Goal: Information Seeking & Learning: Learn about a topic

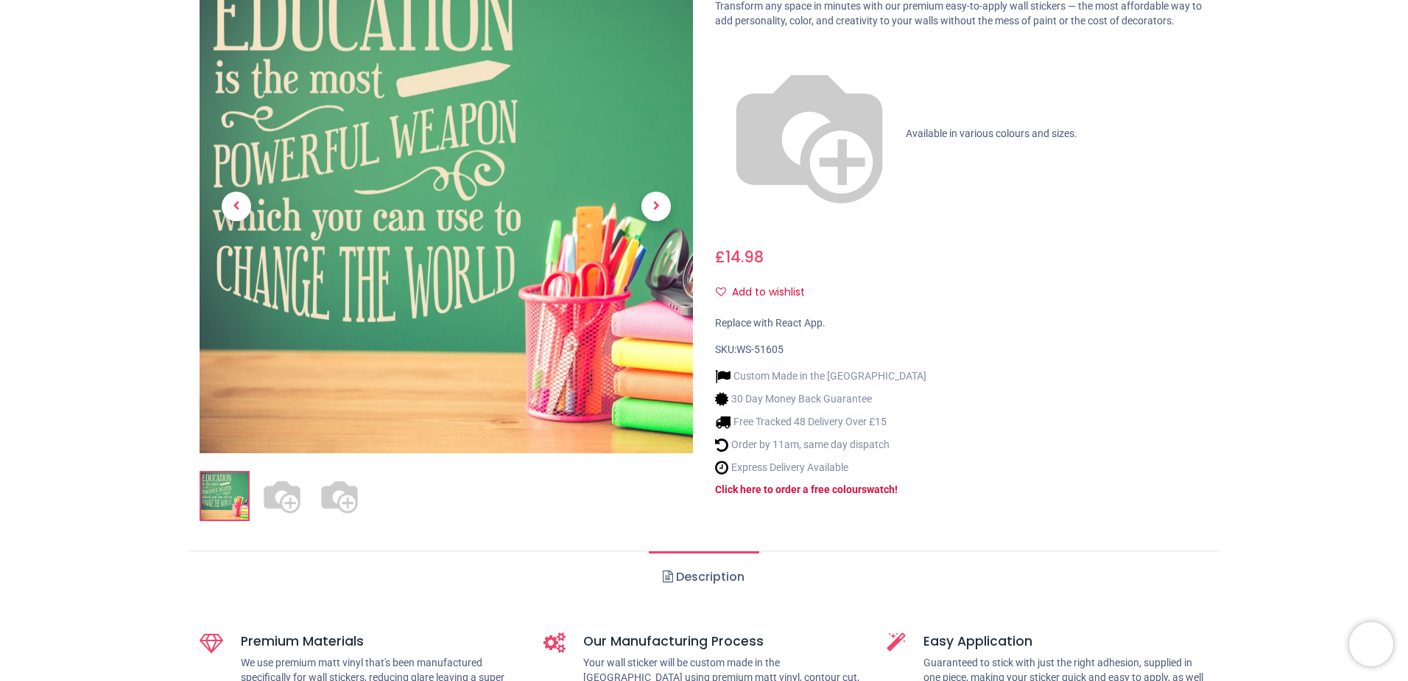
scroll to position [221, 0]
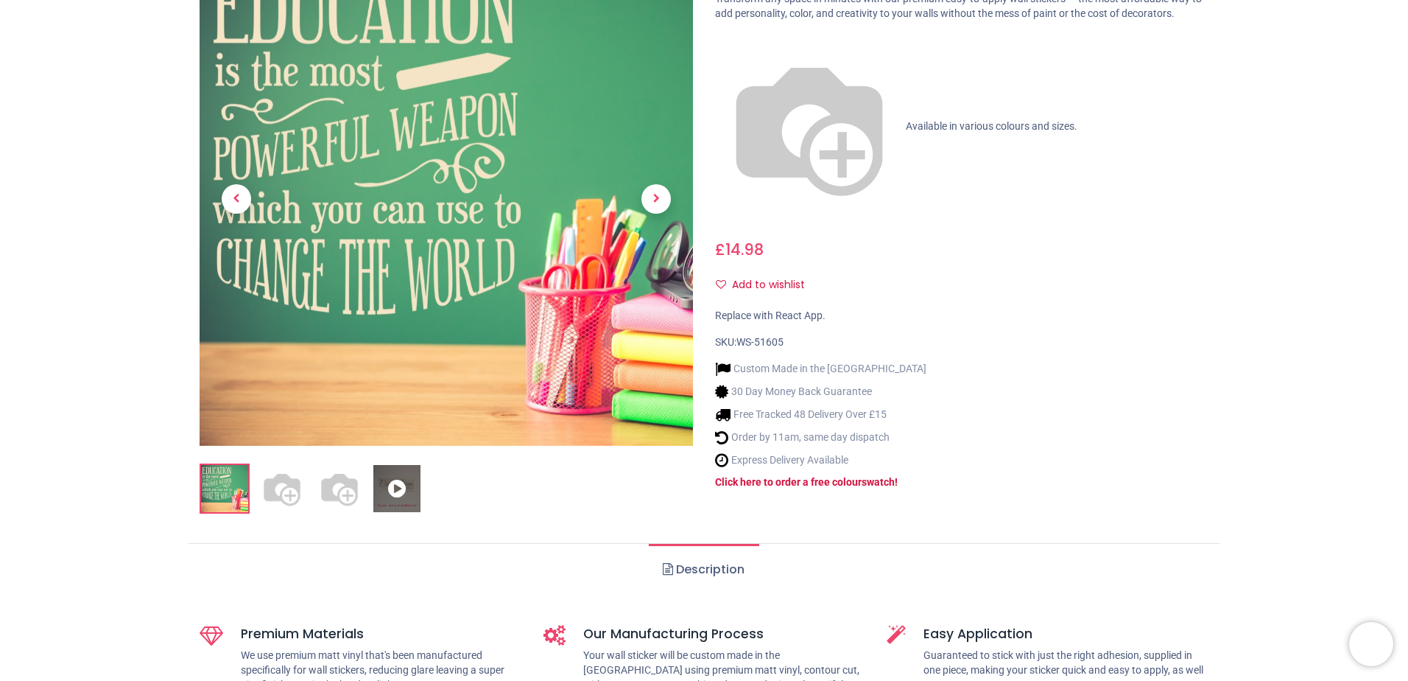
click at [329, 492] on img at bounding box center [339, 488] width 47 height 47
click at [346, 491] on img at bounding box center [339, 488] width 47 height 47
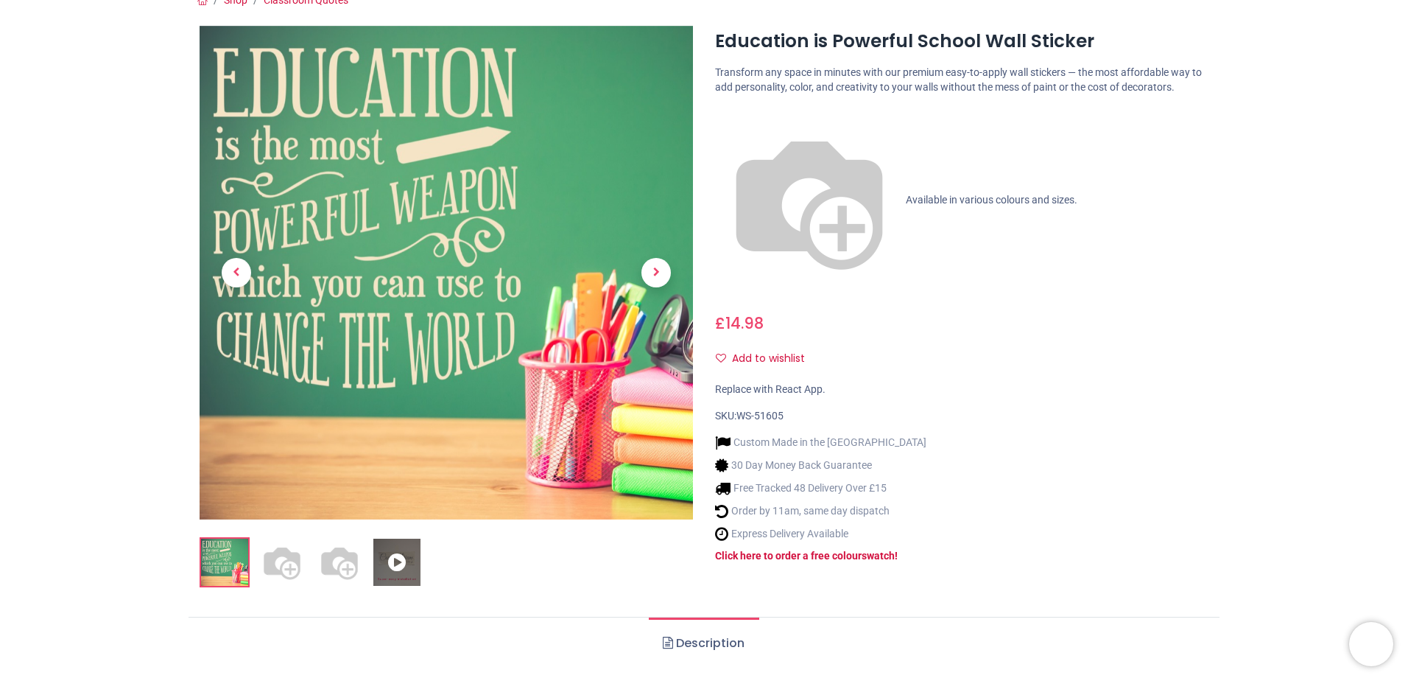
scroll to position [0, 0]
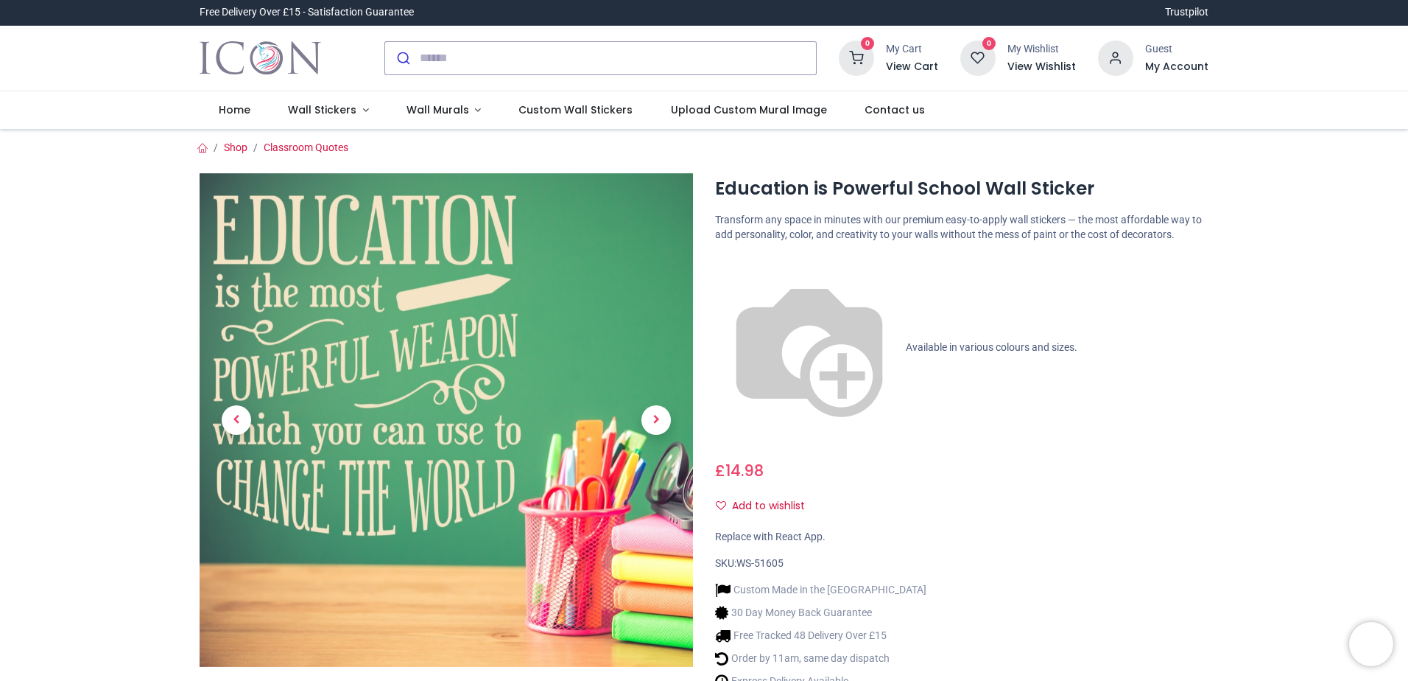
click at [823, 195] on h1 "Education is Powerful School Wall Sticker" at bounding box center [961, 188] width 493 height 25
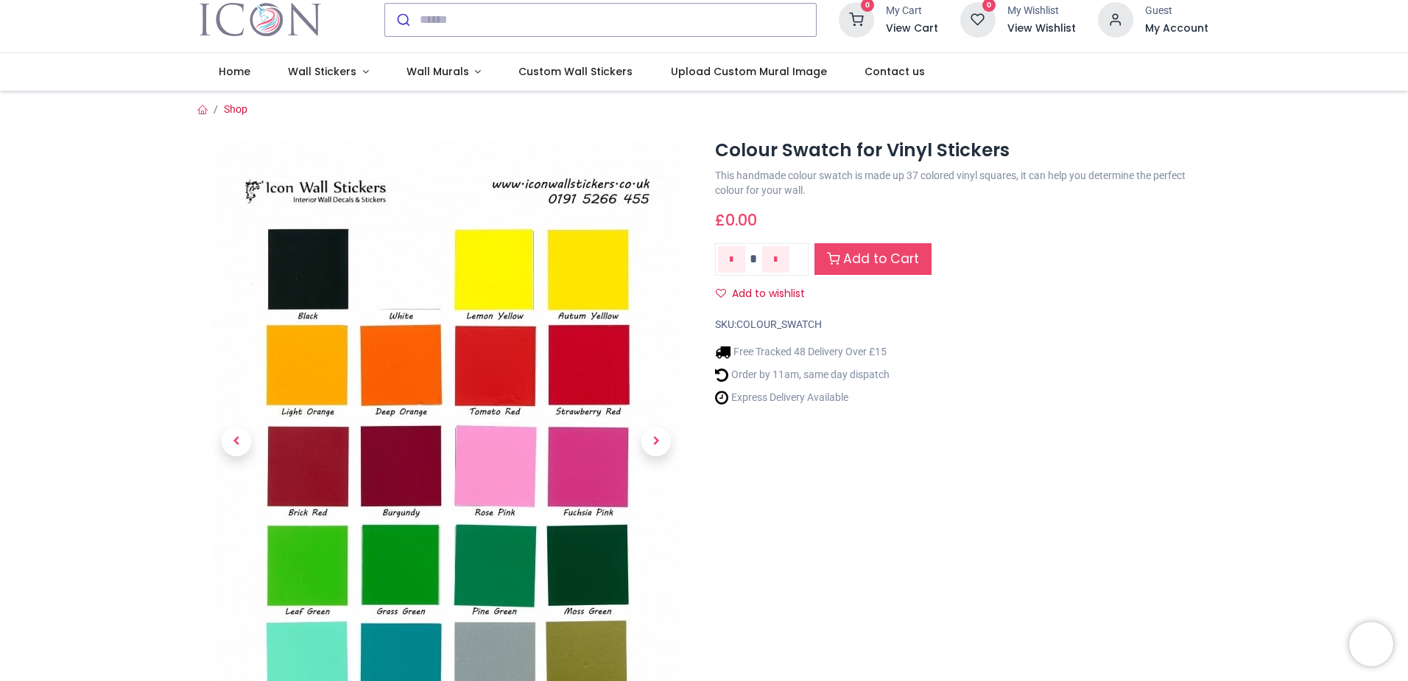
scroll to position [74, 0]
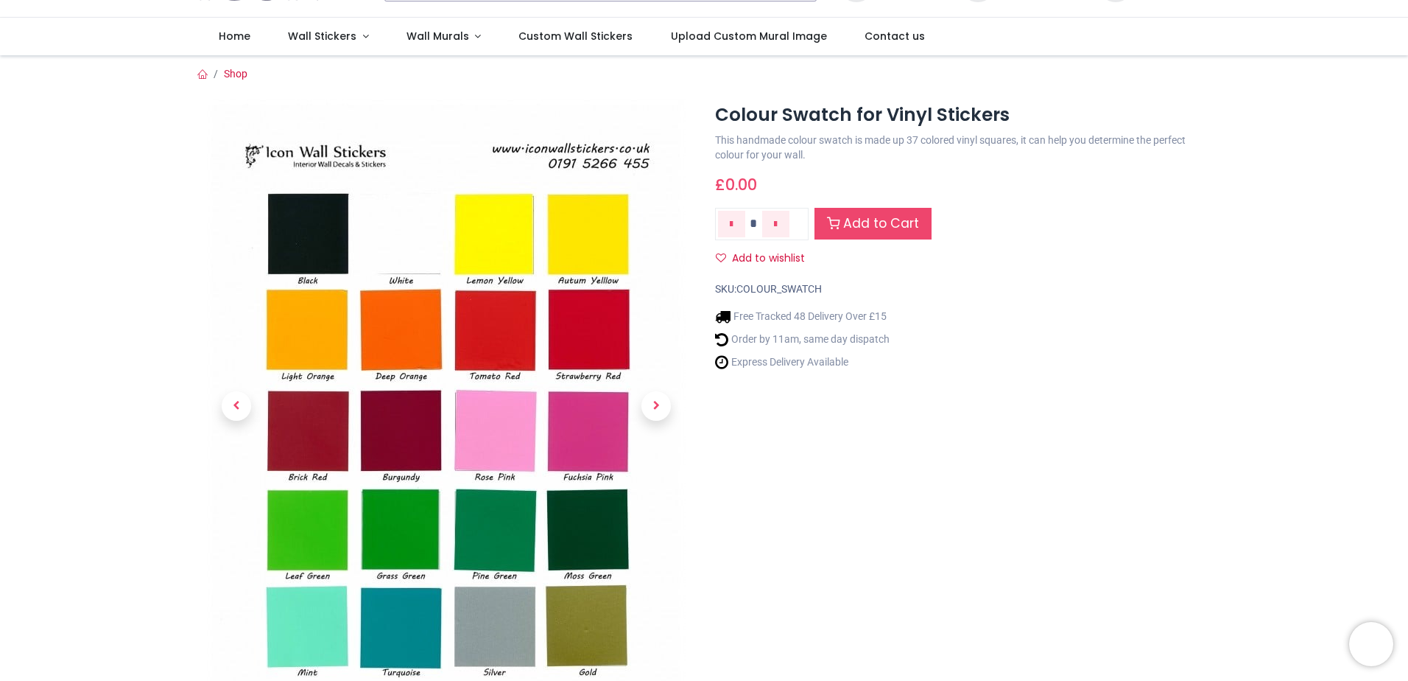
click at [416, 452] on img at bounding box center [446, 437] width 479 height 677
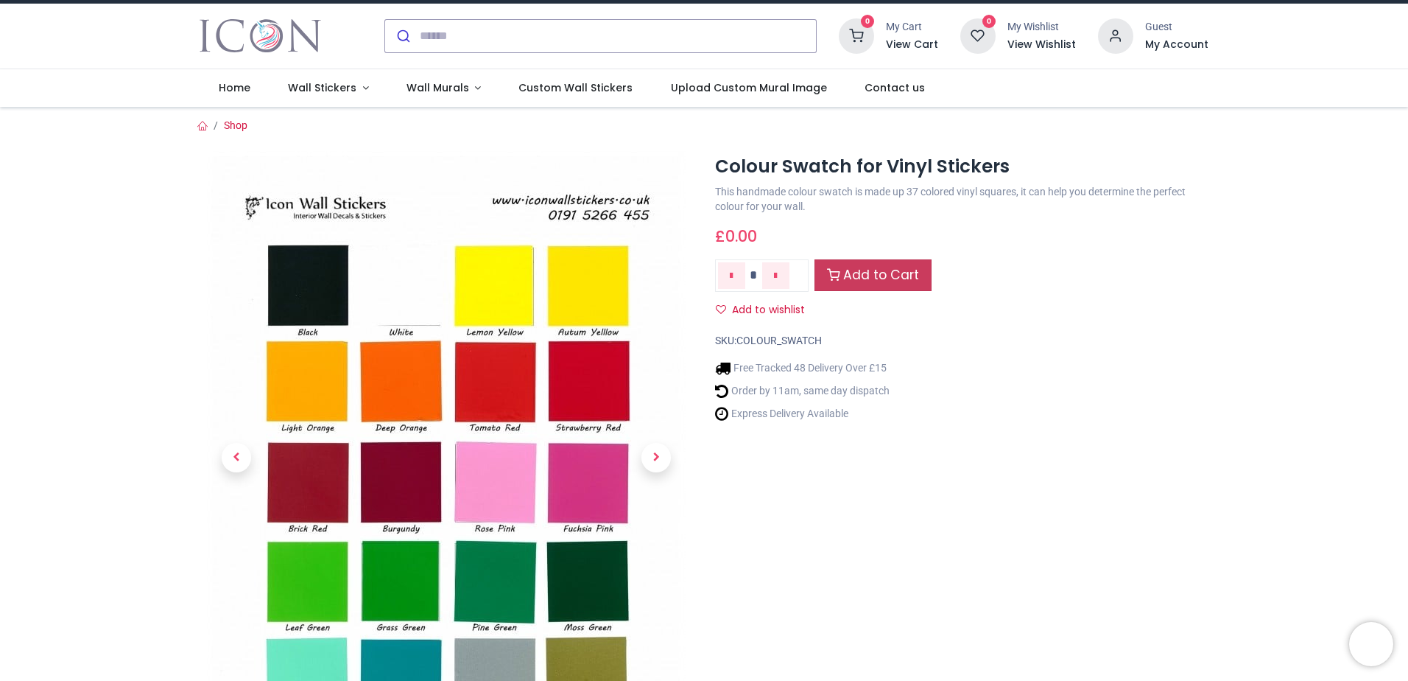
scroll to position [0, 0]
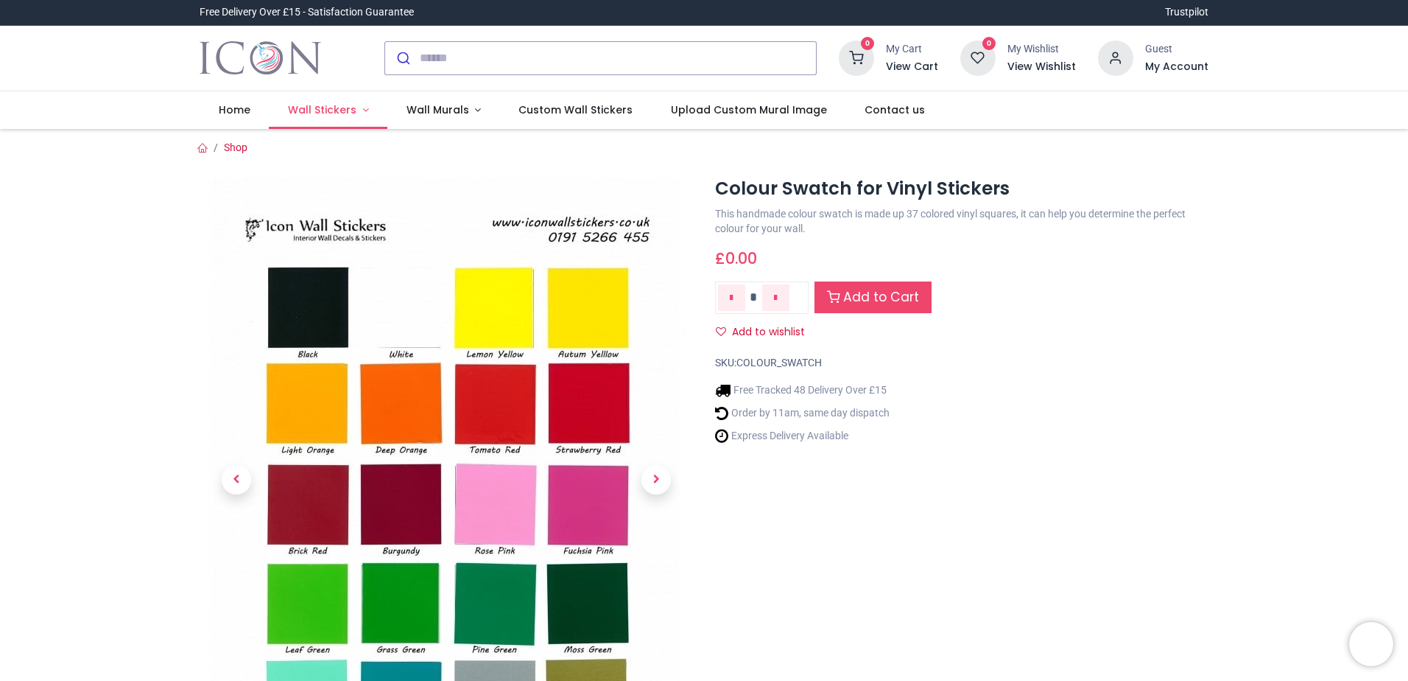
click at [326, 110] on span "Wall Stickers" at bounding box center [322, 109] width 68 height 15
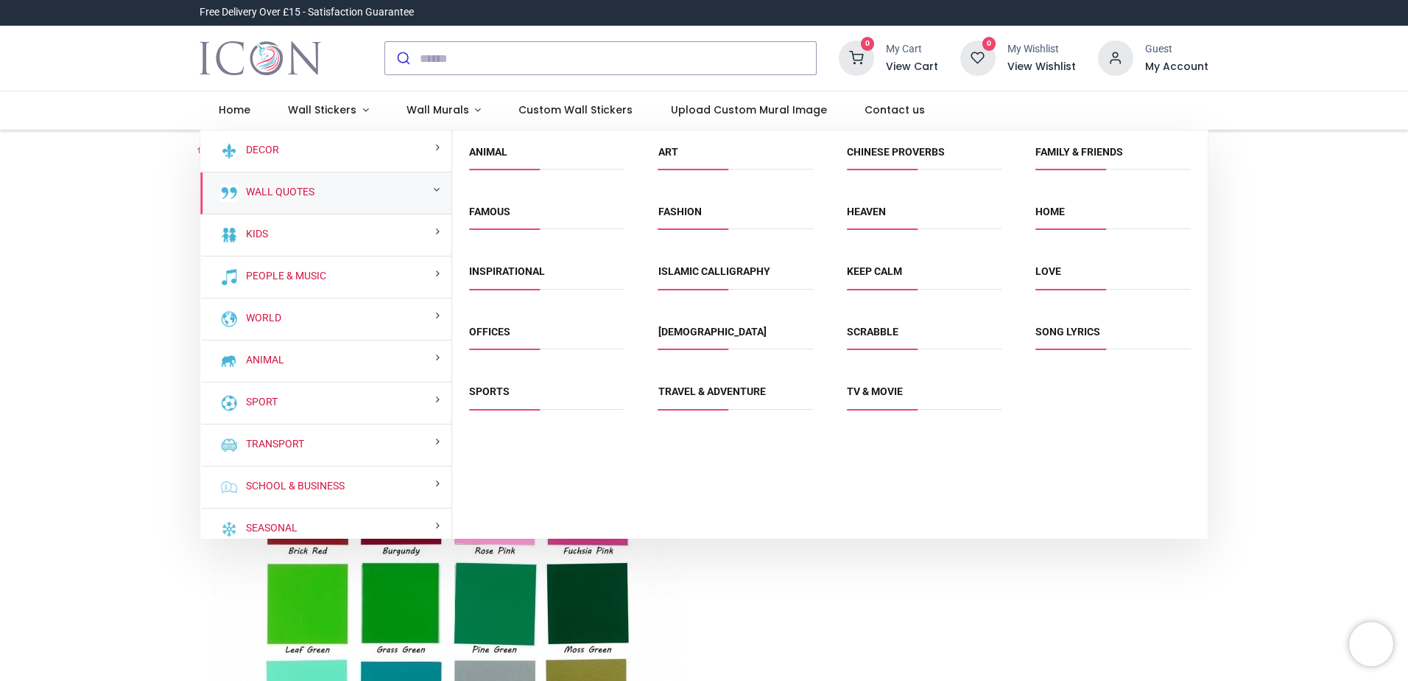
click at [334, 202] on div "Wall Quotes" at bounding box center [325, 193] width 251 height 42
click at [493, 211] on link "Famous" at bounding box center [489, 211] width 41 height 12
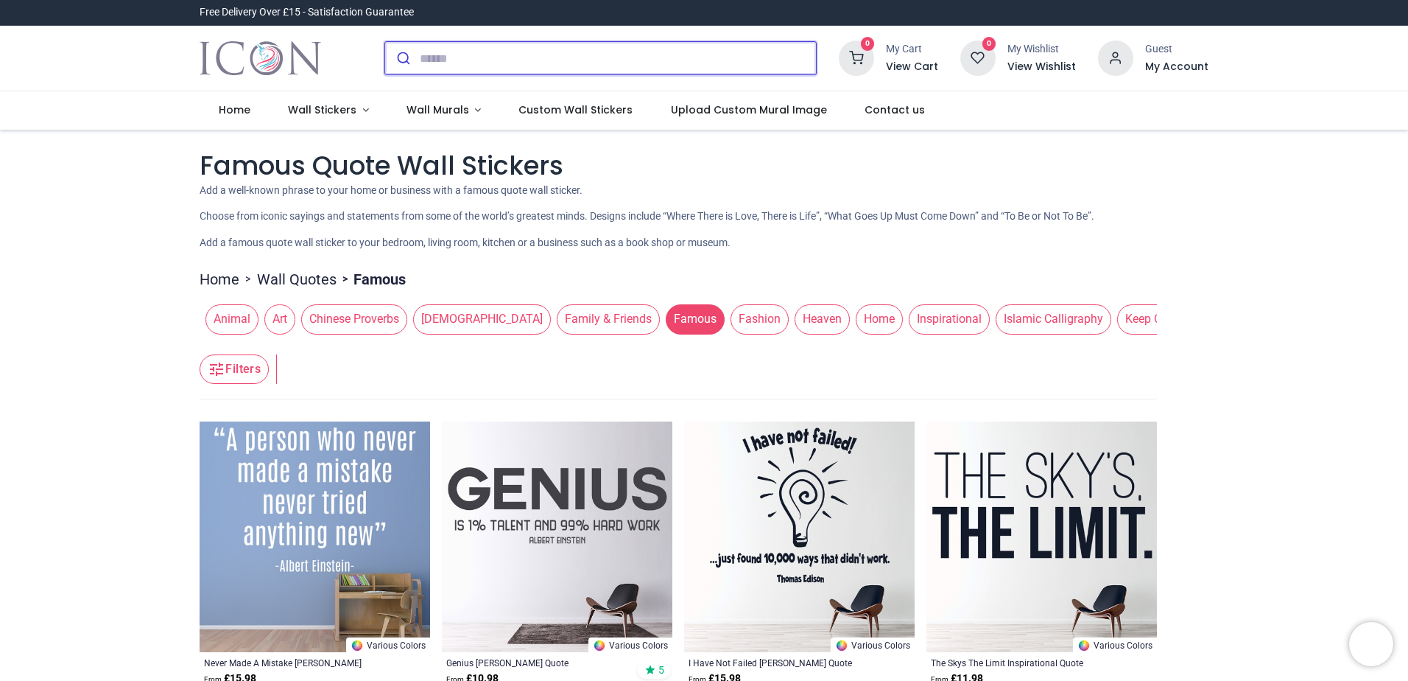
click at [438, 63] on input "search" at bounding box center [618, 58] width 396 height 32
paste input "**********"
type input "**********"
click at [385, 42] on button "submit" at bounding box center [402, 58] width 35 height 32
